Goal: Transaction & Acquisition: Purchase product/service

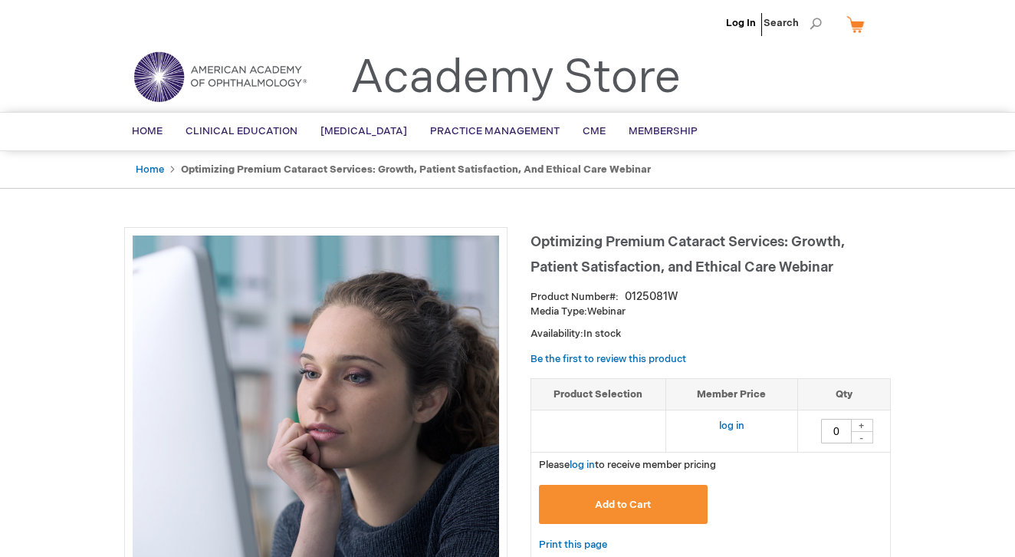
click at [643, 503] on span "Add to Cart" at bounding box center [623, 504] width 56 height 12
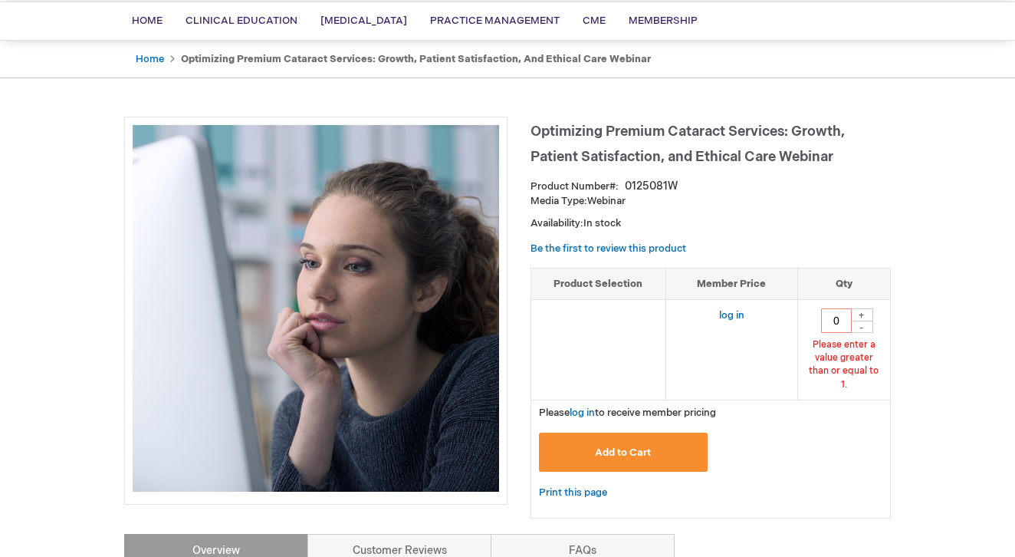
scroll to position [138, 0]
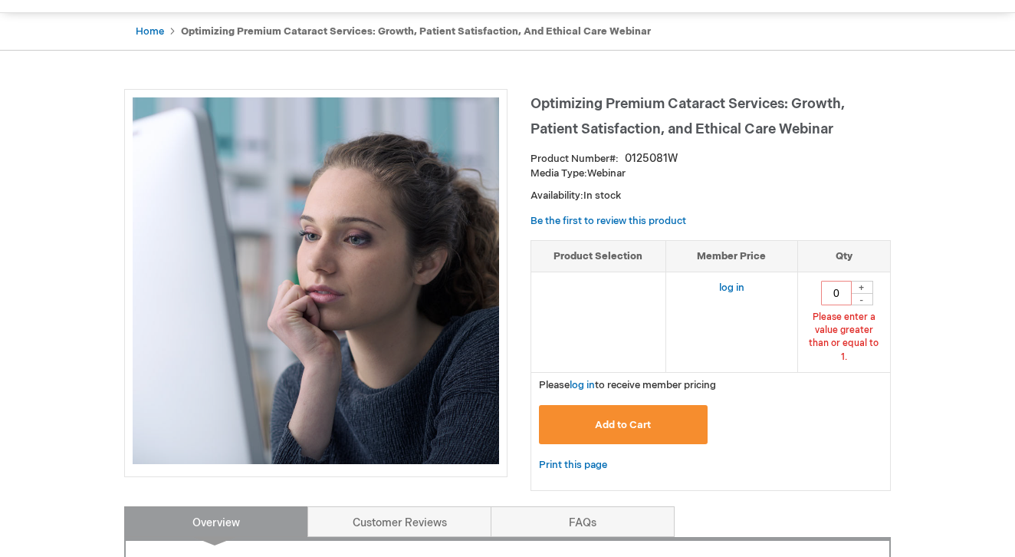
click at [864, 284] on div "+" at bounding box center [861, 287] width 23 height 13
type input "1"
click at [649, 419] on span "Add to Cart" at bounding box center [623, 425] width 56 height 12
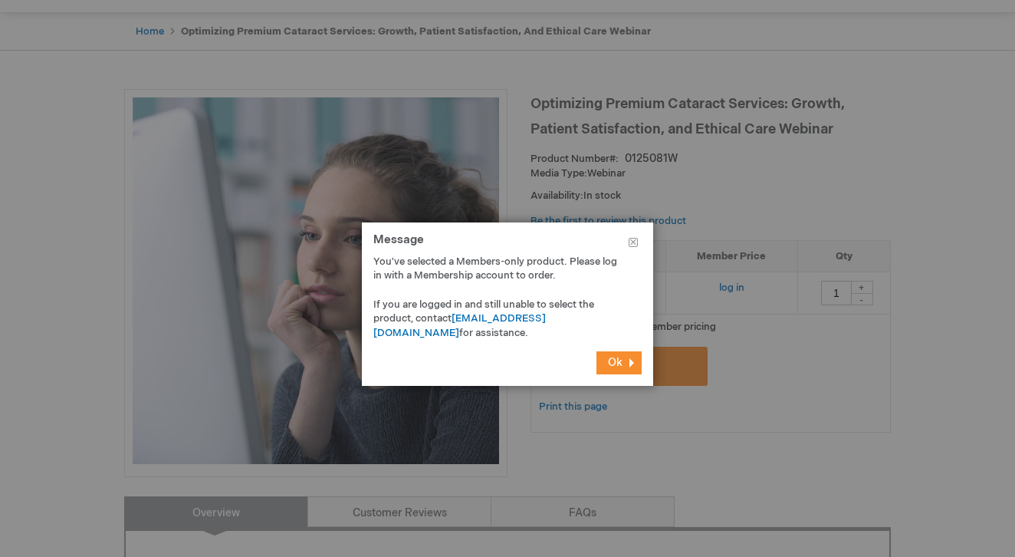
click at [620, 360] on span "Ok" at bounding box center [615, 362] width 15 height 13
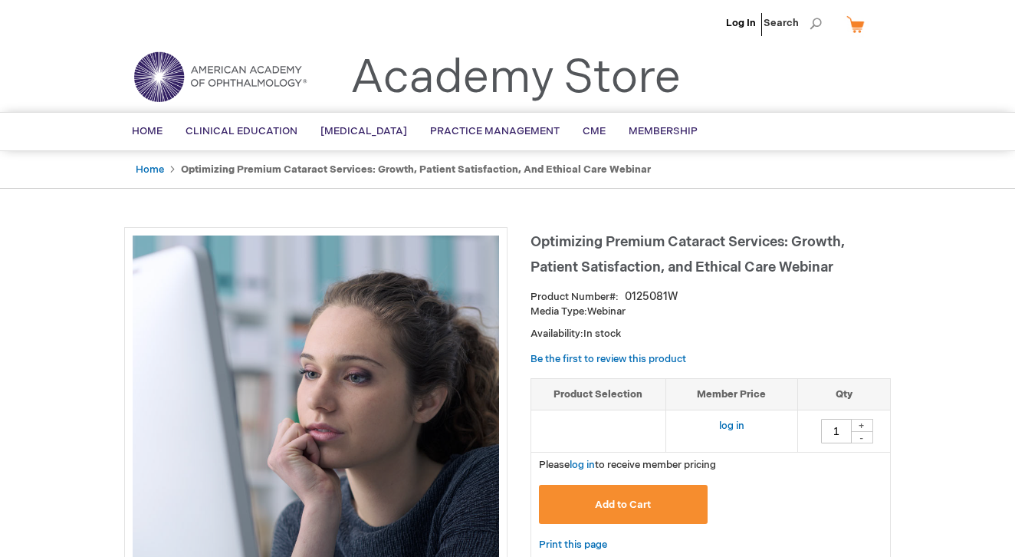
scroll to position [0, 0]
click at [740, 21] on link "Log In" at bounding box center [741, 23] width 30 height 12
click at [863, 423] on div "+" at bounding box center [861, 425] width 23 height 13
type input "1"
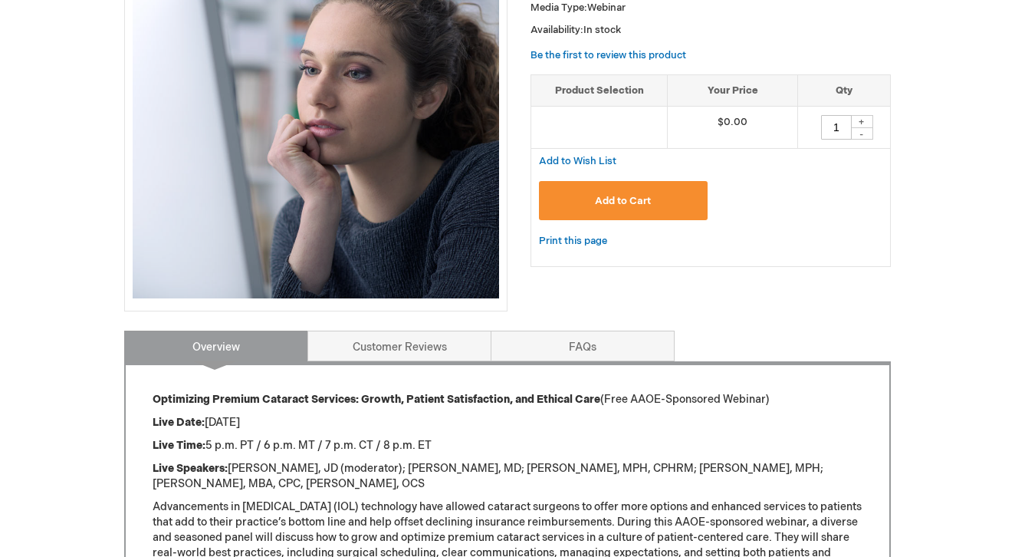
scroll to position [305, 0]
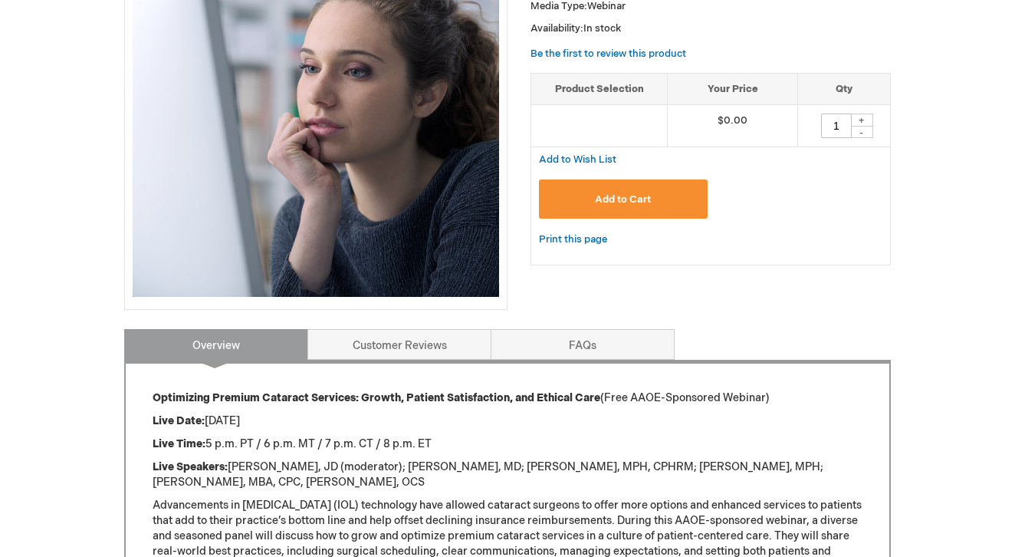
click at [628, 209] on button "Add to Cart" at bounding box center [623, 198] width 169 height 39
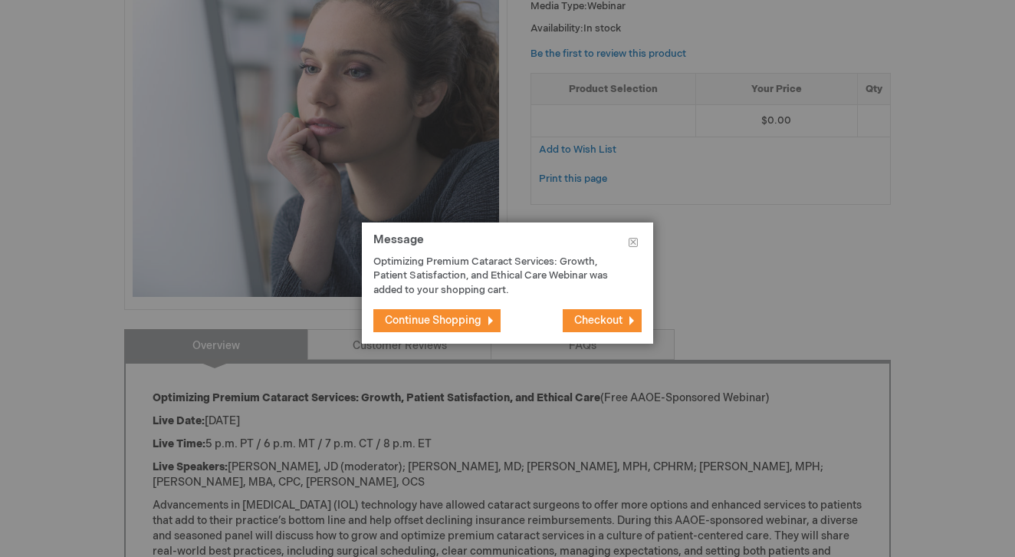
click at [580, 330] on button "Checkout" at bounding box center [602, 320] width 79 height 23
click at [594, 314] on span "Checkout" at bounding box center [598, 320] width 48 height 13
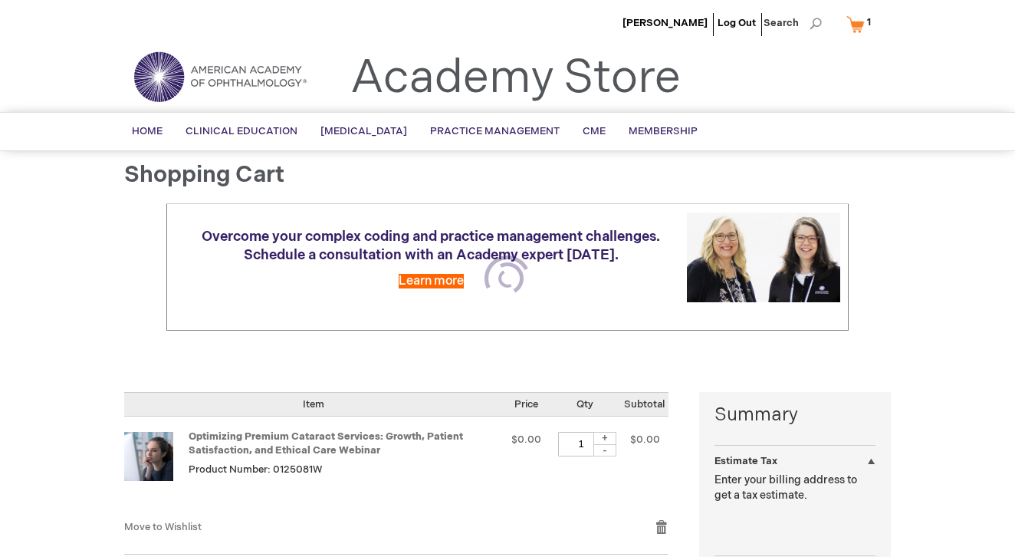
select select "US"
select select "41"
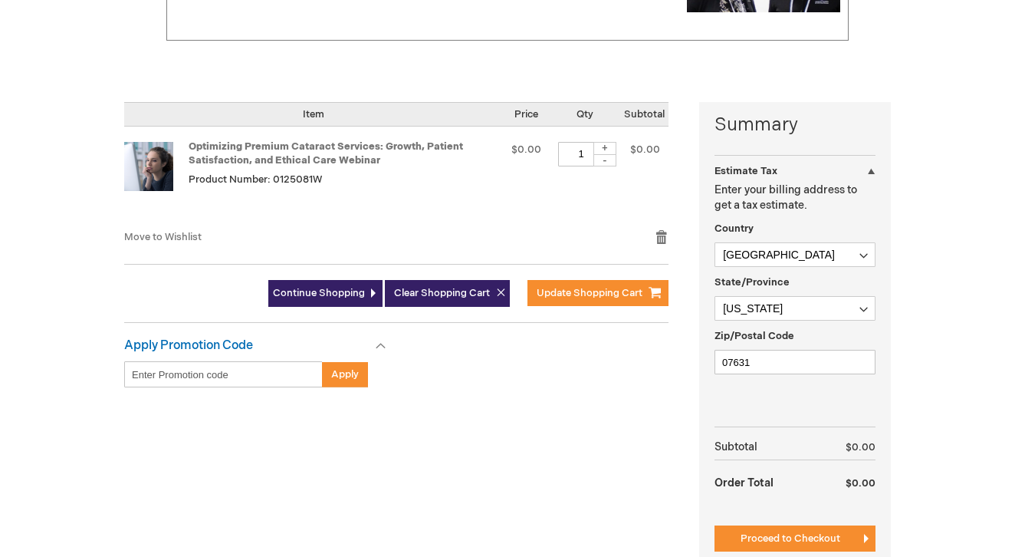
scroll to position [311, 0]
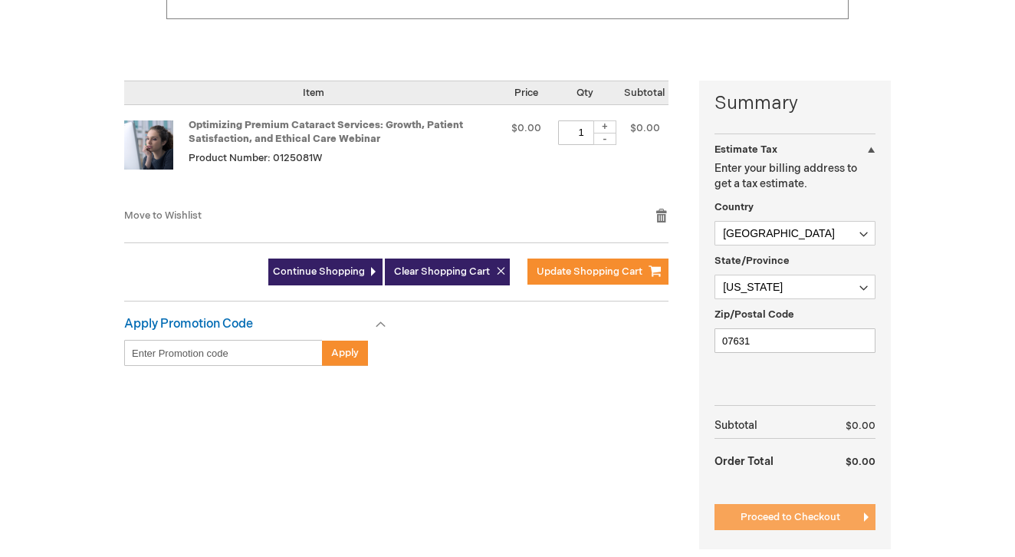
click at [763, 521] on span "Proceed to Checkout" at bounding box center [791, 517] width 100 height 12
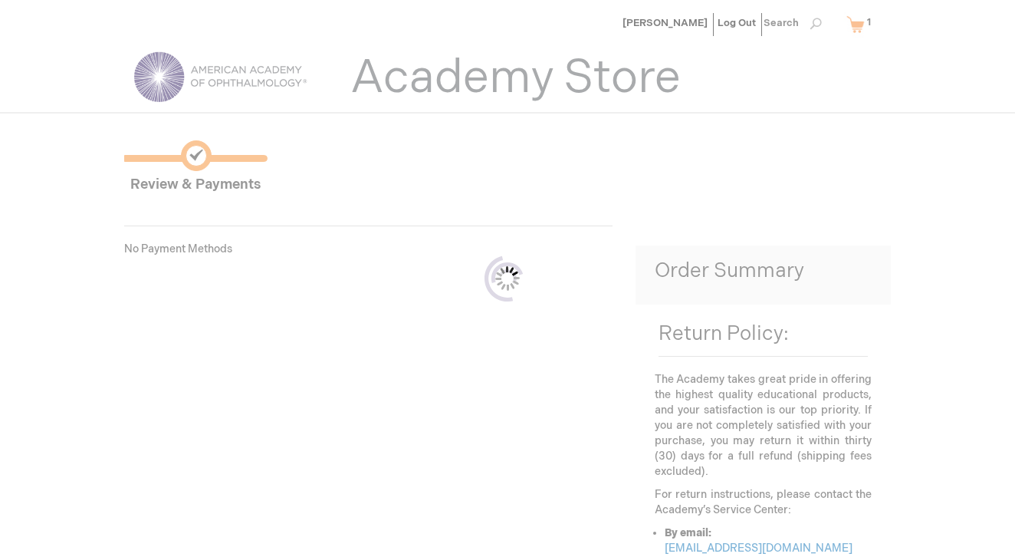
scroll to position [209, 0]
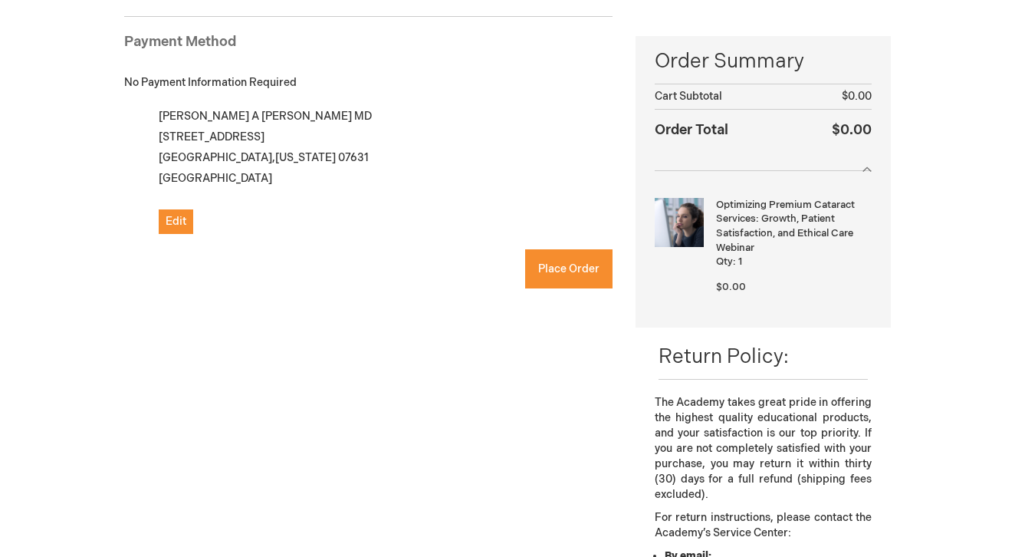
checkbox input "true"
click at [536, 278] on button "Place Order" at bounding box center [568, 268] width 87 height 39
